Goal: Task Accomplishment & Management: Complete application form

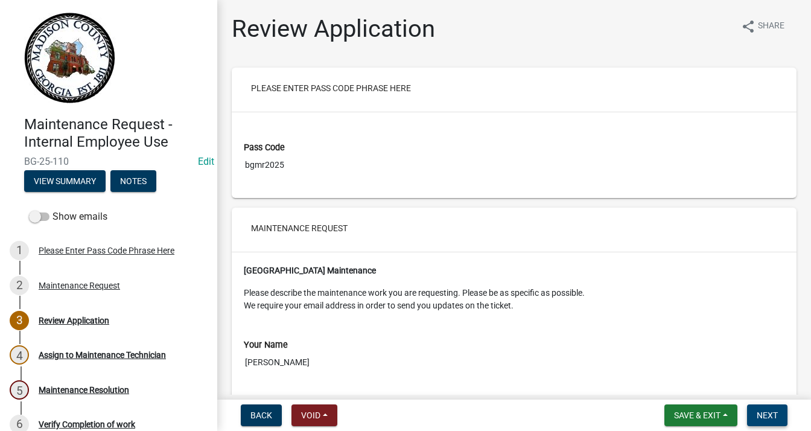
click at [755, 406] on button "Next" at bounding box center [767, 415] width 40 height 22
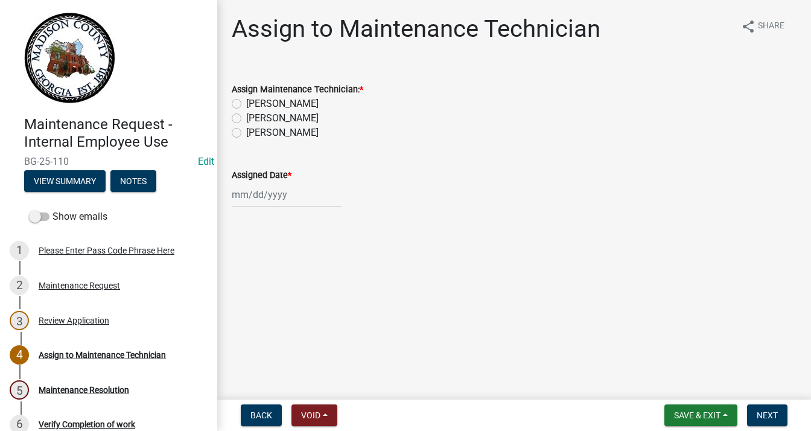
click at [246, 115] on label "[PERSON_NAME]" at bounding box center [282, 118] width 72 height 14
click at [246, 115] on input "[PERSON_NAME]" at bounding box center [250, 115] width 8 height 8
radio input "true"
click at [243, 201] on div at bounding box center [287, 194] width 110 height 25
select select "9"
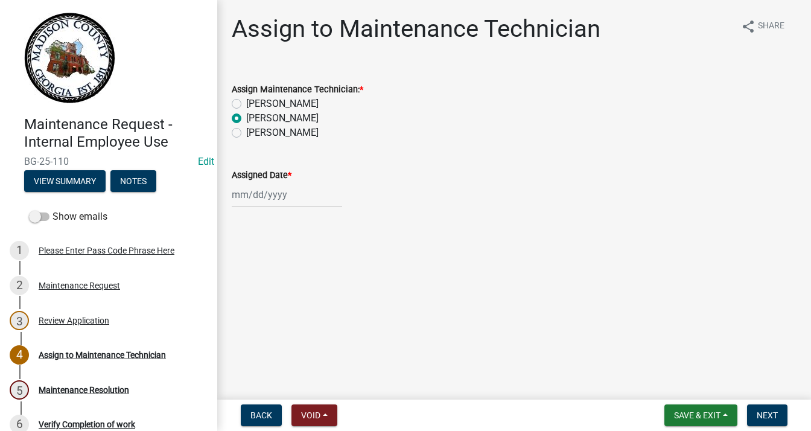
select select "2025"
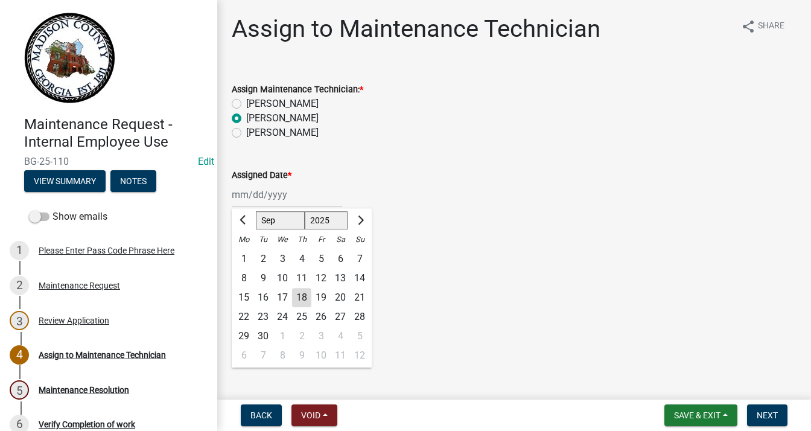
click at [304, 300] on div "18" at bounding box center [301, 297] width 19 height 19
type input "[DATE]"
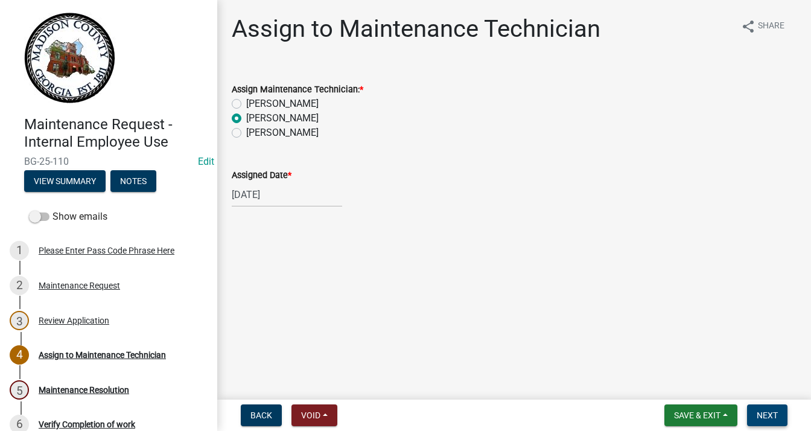
click at [765, 413] on span "Next" at bounding box center [767, 415] width 21 height 10
